Goal: Task Accomplishment & Management: Manage account settings

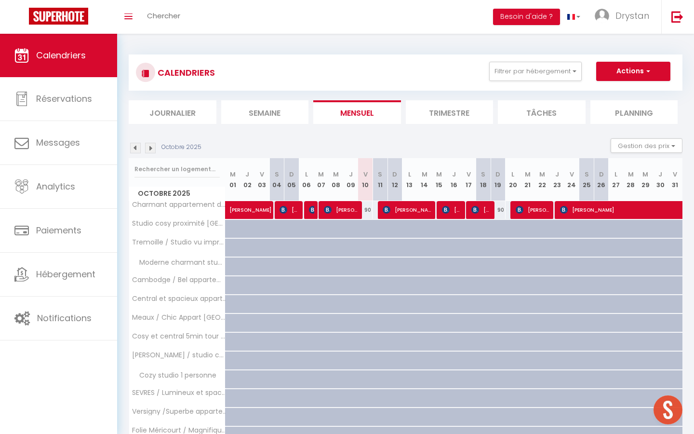
scroll to position [680, 0]
click at [604, 107] on li "Planning" at bounding box center [635, 112] width 88 height 24
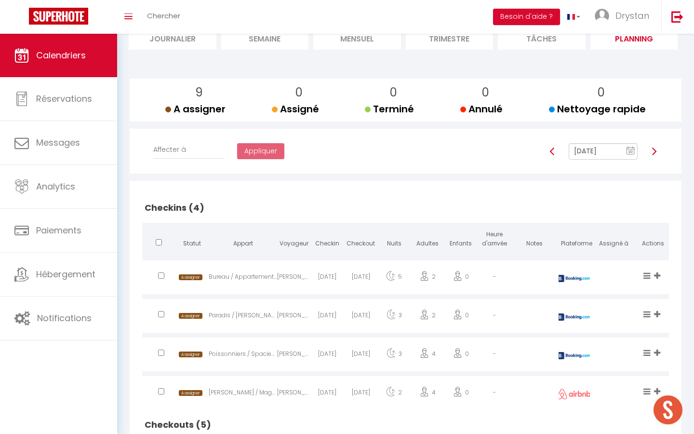
scroll to position [73, 0]
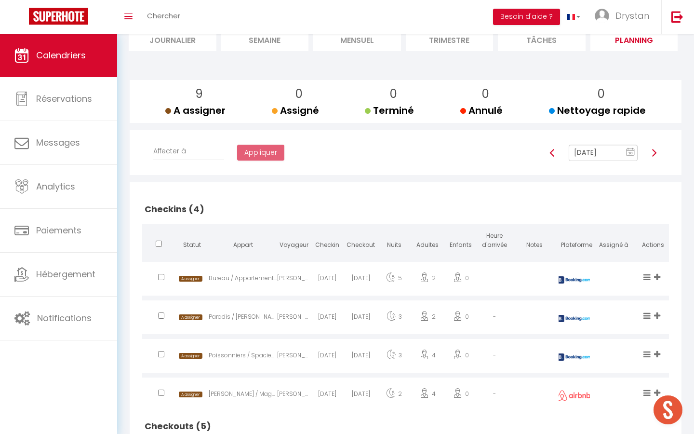
click at [657, 150] on img at bounding box center [655, 153] width 8 height 8
type input "[DATE]"
checkbox input "true"
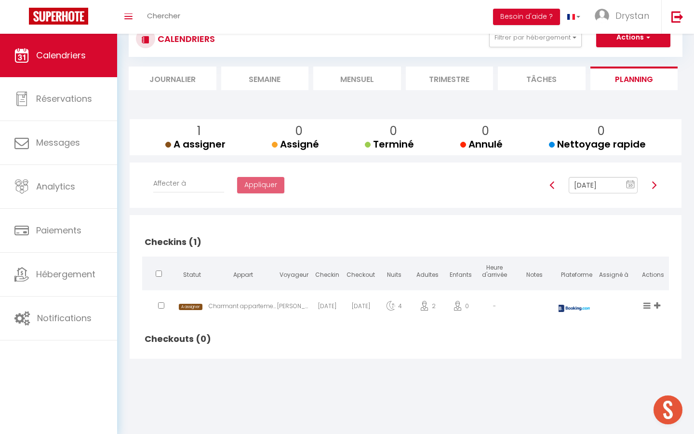
scroll to position [34, 0]
click at [658, 185] on img at bounding box center [655, 185] width 8 height 8
type input "[DATE]"
checkbox input "false"
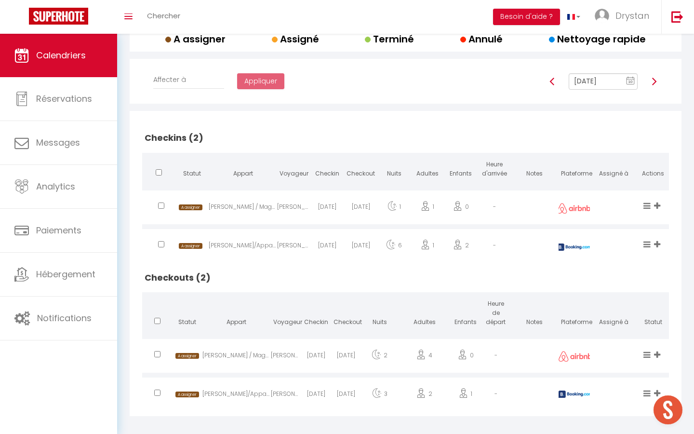
scroll to position [147, 0]
